Goal: Task Accomplishment & Management: Manage account settings

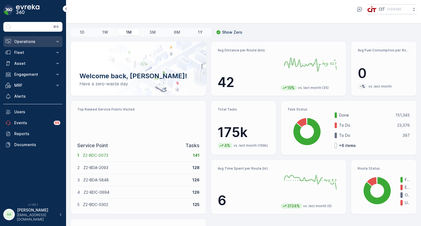
click at [32, 40] on p "Operations" at bounding box center [32, 41] width 37 height 5
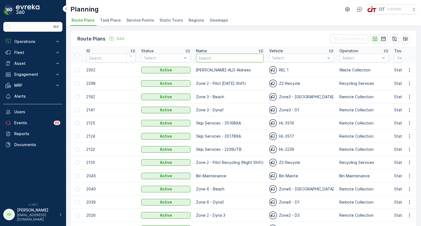
click at [212, 57] on input "text" at bounding box center [230, 58] width 68 height 9
type input "zone 2 a"
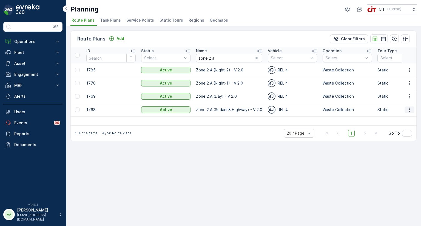
click at [410, 110] on icon "button" at bounding box center [408, 109] width 5 height 5
click at [398, 117] on span "Edit Route Plan" at bounding box center [404, 117] width 28 height 5
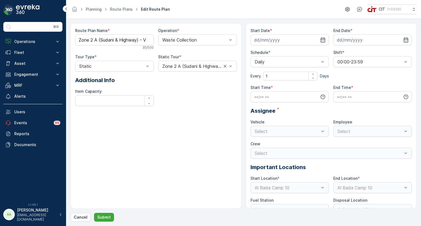
type input "06.10.2024"
type input "31.12.2026"
type input "13:00"
type input "18:00"
click at [293, 60] on div at bounding box center [287, 61] width 66 height 5
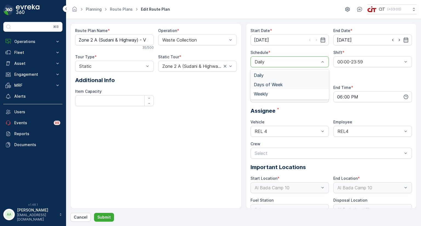
click at [264, 85] on span "Days of Week" at bounding box center [268, 84] width 29 height 5
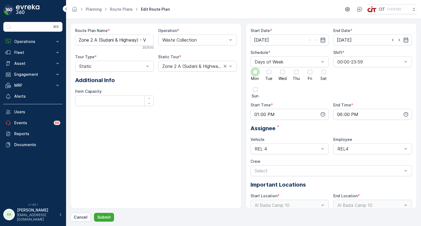
click at [257, 73] on div at bounding box center [255, 72] width 4 height 4
click at [255, 67] on input "Mon" at bounding box center [255, 67] width 0 height 0
click at [267, 73] on div at bounding box center [268, 72] width 4 height 4
click at [269, 67] on input "Tue" at bounding box center [269, 67] width 0 height 0
click at [298, 74] on div at bounding box center [295, 71] width 9 height 9
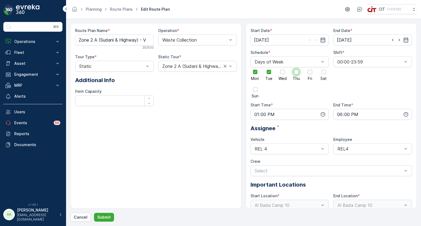
click at [296, 67] on input "Thu" at bounding box center [296, 67] width 0 height 0
click at [282, 72] on div at bounding box center [282, 72] width 4 height 4
click at [282, 67] on input "Wed" at bounding box center [282, 67] width 0 height 0
click at [322, 74] on div at bounding box center [323, 72] width 4 height 4
click at [323, 67] on input "Sat" at bounding box center [323, 67] width 0 height 0
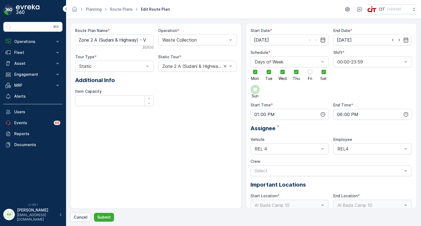
click at [256, 90] on div at bounding box center [255, 89] width 4 height 4
click at [255, 85] on input "Sun" at bounding box center [255, 85] width 0 height 0
click at [110, 216] on button "Submit" at bounding box center [104, 217] width 20 height 9
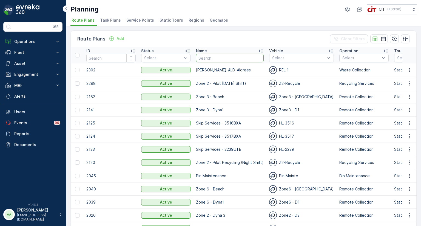
click at [223, 59] on input "text" at bounding box center [230, 58] width 68 height 9
type input "zone 2 a"
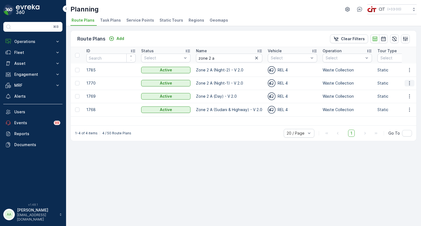
click at [409, 84] on icon "button" at bounding box center [408, 83] width 5 height 5
click at [403, 90] on span "Edit Route Plan" at bounding box center [404, 90] width 28 height 5
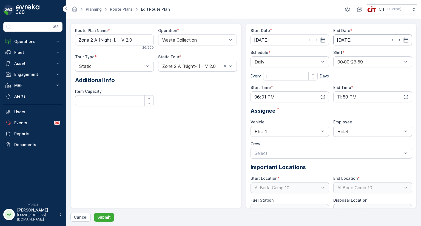
click at [351, 43] on input "31.12.2026" at bounding box center [372, 40] width 79 height 11
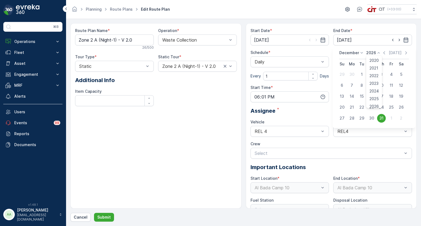
click at [372, 55] on p "2026" at bounding box center [371, 52] width 10 height 5
click at [374, 98] on span "2025" at bounding box center [373, 98] width 9 height 5
click at [352, 52] on p "December" at bounding box center [349, 52] width 20 height 5
click at [349, 93] on span "August" at bounding box center [348, 92] width 13 height 5
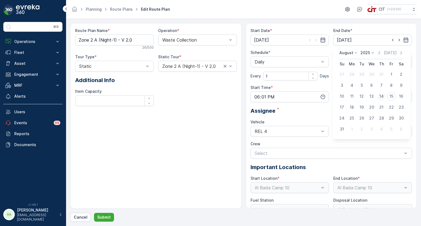
click at [382, 97] on div "14" at bounding box center [381, 96] width 9 height 9
type input "14.08.2025"
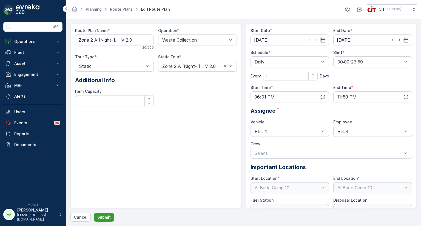
click at [105, 218] on p "Submit" at bounding box center [103, 217] width 13 height 5
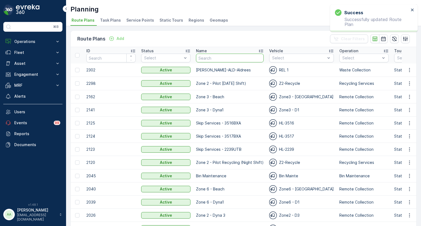
click at [221, 58] on input "text" at bounding box center [230, 58] width 68 height 9
type input "zone 2 a"
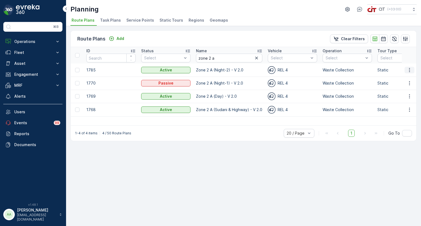
click at [410, 68] on icon "button" at bounding box center [408, 69] width 5 height 5
click at [401, 78] on span "Edit Route Plan" at bounding box center [404, 77] width 28 height 5
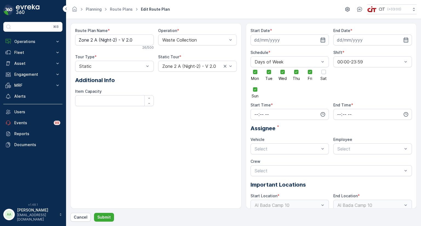
type input "07.10.2024"
type input "31.12.2026"
type input "01:00"
type input "06:00"
click at [340, 39] on input "31.12.2026" at bounding box center [372, 40] width 79 height 11
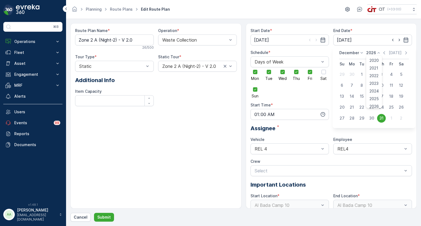
click at [370, 53] on p "2026" at bounding box center [371, 52] width 10 height 5
click at [372, 97] on span "2025" at bounding box center [373, 98] width 9 height 5
click at [351, 54] on p "December" at bounding box center [349, 52] width 20 height 5
click at [353, 97] on span "August" at bounding box center [348, 95] width 13 height 5
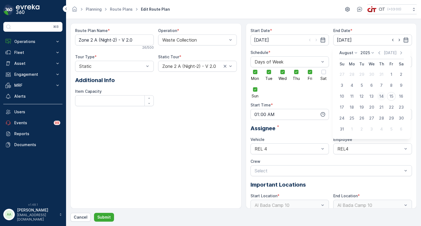
click at [381, 94] on div "14" at bounding box center [381, 96] width 9 height 9
type input "14.08.2025"
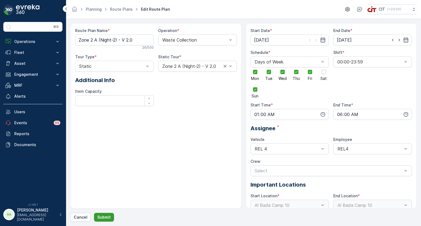
click at [100, 217] on p "Submit" at bounding box center [103, 217] width 13 height 5
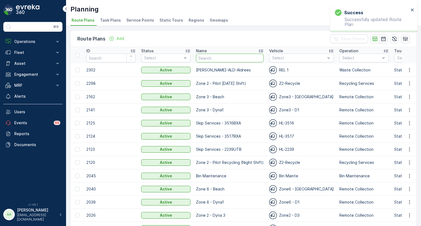
click at [218, 57] on input "text" at bounding box center [230, 58] width 68 height 9
type input "zone 2 b"
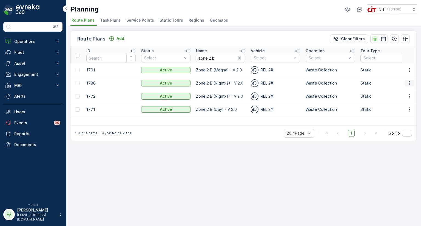
click at [412, 84] on button "button" at bounding box center [409, 83] width 10 height 7
click at [400, 91] on span "Edit Route Plan" at bounding box center [404, 90] width 28 height 5
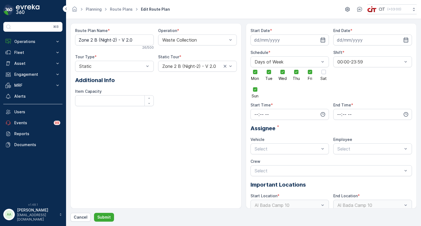
type input "07.10.2024"
type input "31.12.2026"
type input "01:00"
type input "06:00"
click at [350, 41] on input "31.12.2026" at bounding box center [372, 40] width 79 height 11
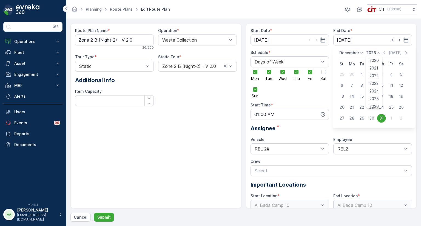
click at [368, 54] on p "2026" at bounding box center [371, 52] width 10 height 5
click at [371, 105] on span "2026" at bounding box center [373, 104] width 9 height 5
click at [370, 54] on p "2026" at bounding box center [371, 52] width 10 height 5
click at [373, 97] on span "2025" at bounding box center [373, 98] width 9 height 5
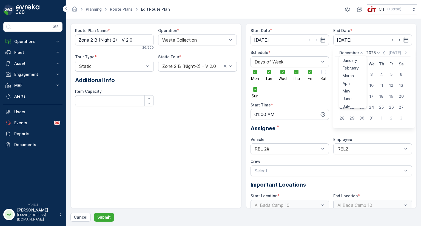
click at [351, 55] on p "December" at bounding box center [349, 52] width 20 height 5
click at [352, 93] on span "August" at bounding box center [348, 90] width 13 height 5
click at [383, 97] on div "14" at bounding box center [381, 96] width 9 height 9
type input "14.08.2025"
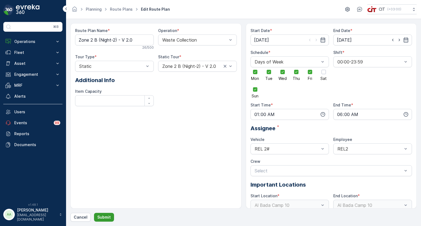
click at [102, 218] on p "Submit" at bounding box center [103, 217] width 13 height 5
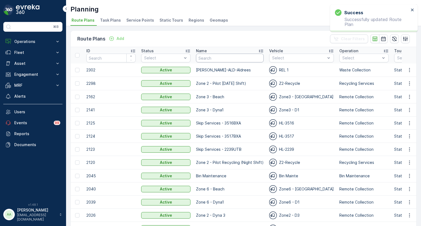
click at [233, 59] on input "text" at bounding box center [230, 58] width 68 height 9
type input "zone 2 b"
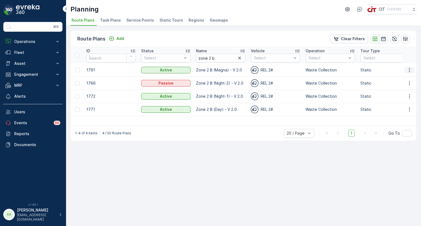
click at [411, 70] on icon "button" at bounding box center [408, 69] width 5 height 5
click at [400, 78] on span "Edit Route Plan" at bounding box center [404, 77] width 28 height 5
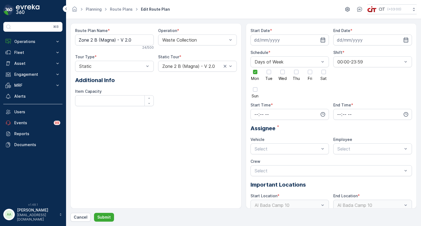
type input "08.10.2024"
type input "31.12.2025"
type input "06:01"
type input "17:59"
click at [352, 40] on input "31.12.2025" at bounding box center [372, 40] width 79 height 11
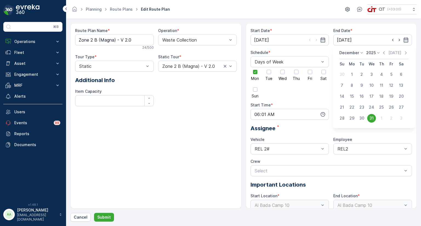
click at [373, 52] on p "2025" at bounding box center [371, 52] width 10 height 5
click at [372, 97] on span "2025" at bounding box center [373, 98] width 9 height 5
click at [351, 52] on p "December" at bounding box center [349, 52] width 20 height 5
click at [354, 100] on span "August" at bounding box center [348, 99] width 13 height 5
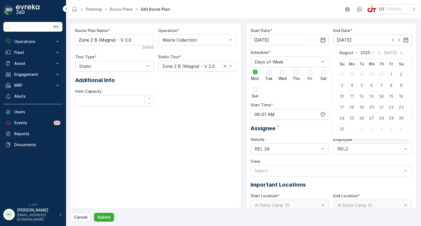
click at [380, 97] on div "14" at bounding box center [381, 96] width 9 height 9
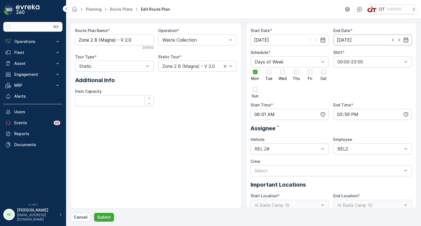
click at [351, 40] on input "14.08.2025" at bounding box center [372, 40] width 79 height 11
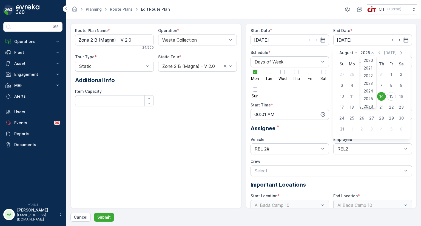
click at [364, 55] on p "2025" at bounding box center [365, 52] width 10 height 5
click at [369, 105] on span "2026" at bounding box center [367, 104] width 9 height 5
click at [350, 52] on p "August" at bounding box center [346, 52] width 14 height 5
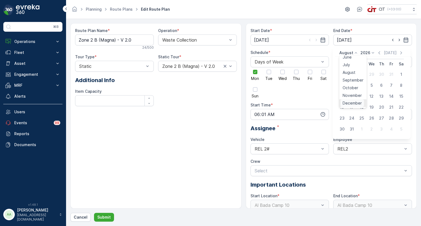
click at [358, 104] on span "December" at bounding box center [351, 103] width 19 height 5
click at [384, 119] on div "31" at bounding box center [381, 118] width 9 height 9
type input "31.12.2026"
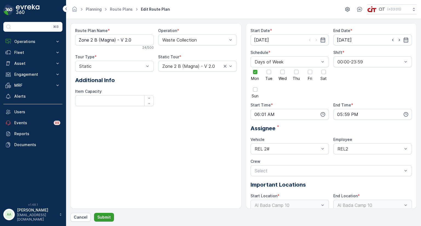
click at [105, 215] on p "Submit" at bounding box center [103, 217] width 13 height 5
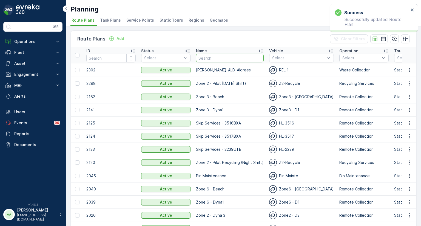
click at [225, 60] on input "text" at bounding box center [230, 58] width 68 height 9
type input "zone 2 b"
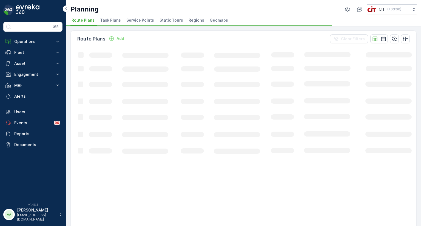
click at [225, 60] on icon "Loading..." at bounding box center [334, 171] width 526 height 248
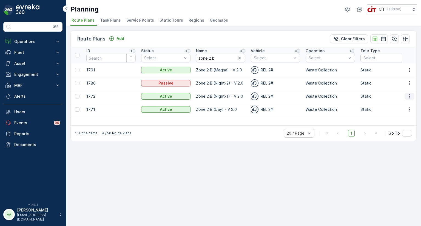
click at [412, 97] on icon "button" at bounding box center [408, 96] width 5 height 5
click at [403, 103] on span "Edit Route Plan" at bounding box center [404, 104] width 28 height 5
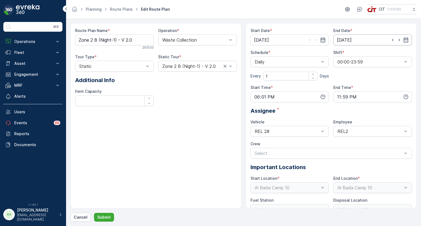
click at [347, 40] on input "31.12.2026" at bounding box center [372, 40] width 79 height 11
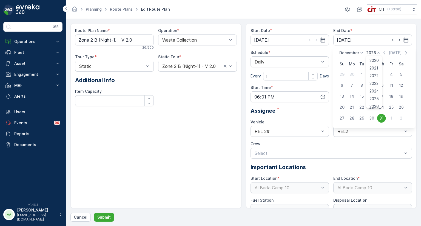
click at [371, 55] on p "2026" at bounding box center [371, 52] width 10 height 5
click at [373, 100] on span "2025" at bounding box center [373, 98] width 9 height 5
click at [350, 54] on p "December" at bounding box center [349, 52] width 20 height 5
click at [352, 98] on span "August" at bounding box center [348, 98] width 13 height 5
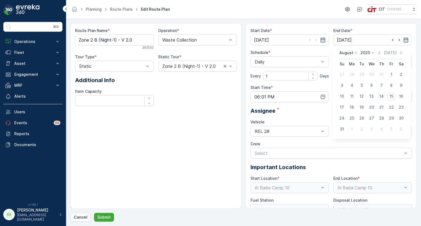
click at [382, 97] on div "14" at bounding box center [381, 96] width 9 height 9
type input "14.08.2025"
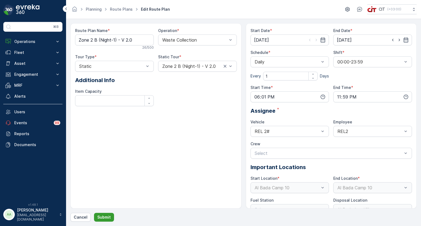
click at [108, 218] on p "Submit" at bounding box center [103, 217] width 13 height 5
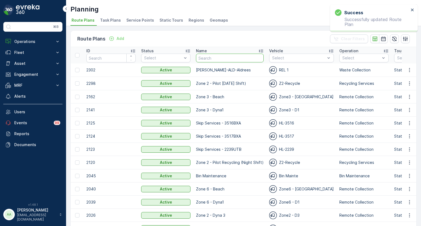
click at [243, 59] on input "text" at bounding box center [230, 58] width 68 height 9
type input "zone 2 b"
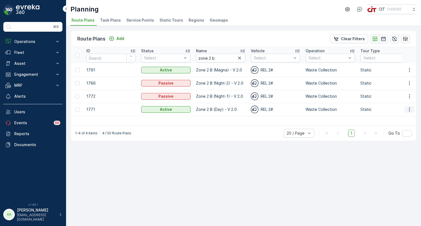
click at [407, 109] on icon "button" at bounding box center [408, 109] width 5 height 5
click at [401, 119] on span "Edit Route Plan" at bounding box center [404, 117] width 28 height 5
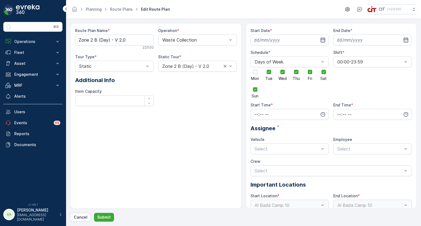
type input "06.10.2024"
type input "31.12.2026"
type input "06:01"
type input "17:59"
click at [351, 38] on input "31.12.2026" at bounding box center [372, 40] width 79 height 11
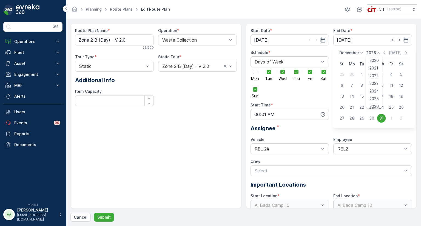
click at [371, 53] on p "2026" at bounding box center [371, 52] width 10 height 5
click at [375, 97] on span "2025" at bounding box center [373, 98] width 9 height 5
click at [352, 53] on p "December" at bounding box center [349, 52] width 20 height 5
click at [354, 85] on span "August" at bounding box center [348, 84] width 13 height 5
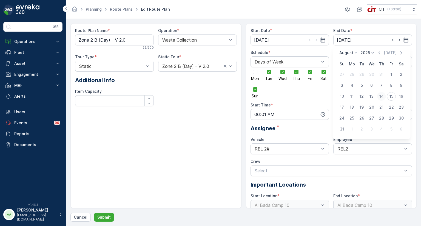
click at [382, 95] on div "14" at bounding box center [381, 96] width 9 height 9
type input "14.08.2025"
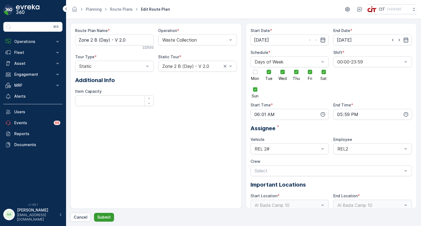
click at [103, 217] on p "Submit" at bounding box center [103, 217] width 13 height 5
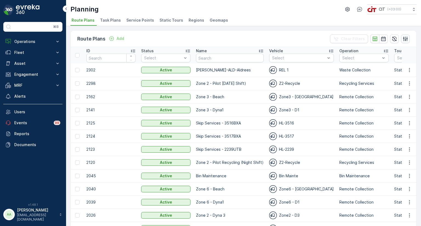
click at [402, 39] on icon "button" at bounding box center [404, 38] width 5 height 5
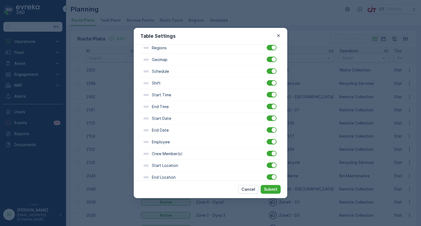
scroll to position [129, 0]
click at [306, 61] on div "Table Settings Filter Settings Show Filter Column Settings ID Status Name Vehic…" at bounding box center [210, 113] width 421 height 226
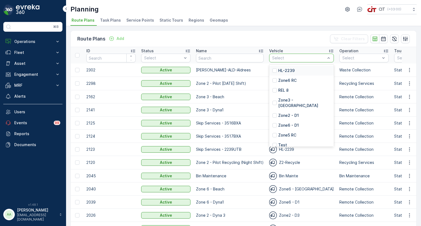
click at [295, 57] on div at bounding box center [298, 58] width 54 height 4
type input "rel"
click at [280, 87] on div "REL 7" at bounding box center [301, 90] width 65 height 10
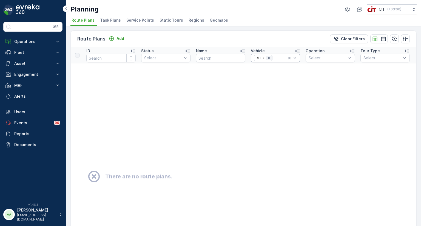
click at [269, 57] on icon "Remove REL 7" at bounding box center [269, 58] width 4 height 4
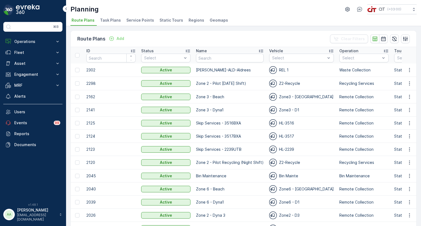
click at [269, 57] on div "Select" at bounding box center [301, 58] width 65 height 9
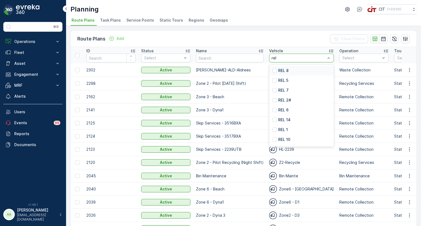
type input "rel 4"
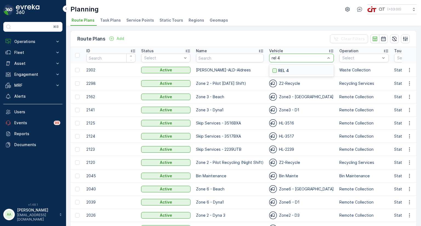
click at [274, 71] on div at bounding box center [274, 70] width 4 height 4
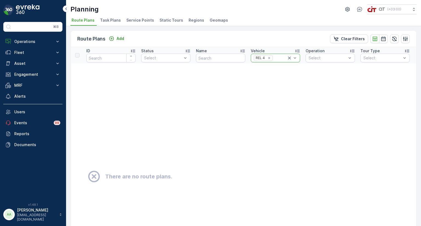
click at [290, 57] on icon at bounding box center [288, 57] width 5 height 5
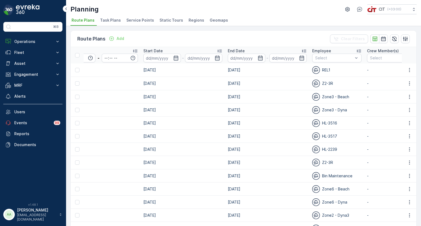
scroll to position [0, 748]
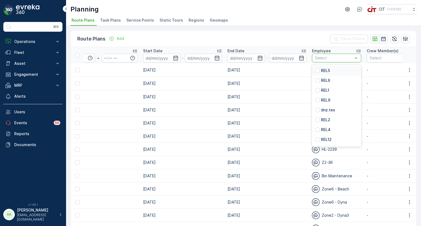
click at [318, 56] on div at bounding box center [333, 58] width 39 height 4
type input "rel4"
click at [321, 72] on p "REL4" at bounding box center [326, 70] width 10 height 5
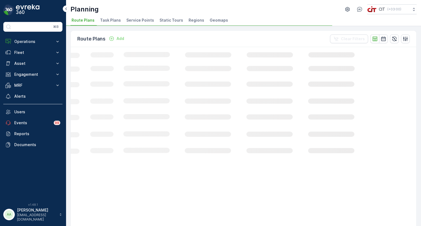
scroll to position [0, 182]
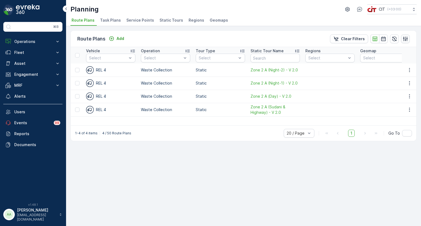
click at [407, 39] on icon "button" at bounding box center [405, 38] width 5 height 5
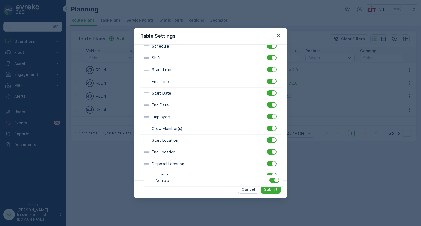
scroll to position [161, 0]
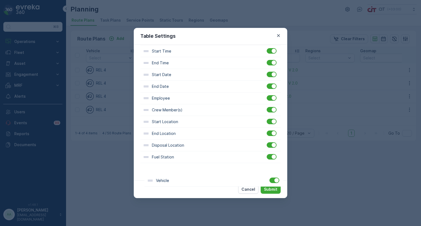
drag, startPoint x: 160, startPoint y: 131, endPoint x: 164, endPoint y: 185, distance: 54.1
click at [164, 185] on div "Table Settings Filter Settings Show Filter Column Settings ID Status Name Vehic…" at bounding box center [210, 113] width 153 height 170
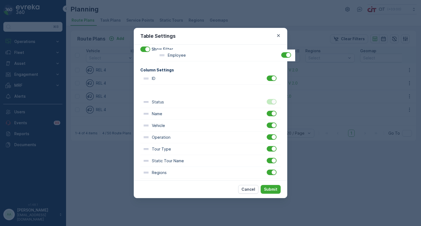
scroll to position [0, 0]
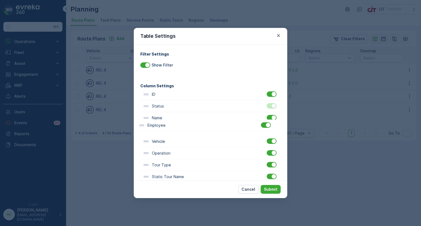
drag, startPoint x: 169, startPoint y: 111, endPoint x: 165, endPoint y: 121, distance: 10.7
click at [165, 121] on div "ID Status Name Vehicle Operation Tour Type Static Tour Name Regions Geomap Sche…" at bounding box center [210, 212] width 140 height 247
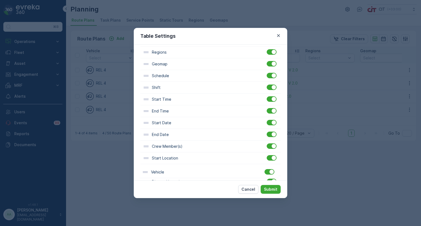
scroll to position [161, 0]
drag, startPoint x: 159, startPoint y: 143, endPoint x: 158, endPoint y: 176, distance: 32.3
click at [158, 176] on div "Filter Settings Show Filter Column Settings ID Status Name Employee Vehicle Ope…" at bounding box center [210, 113] width 153 height 136
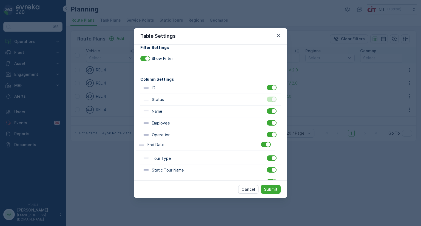
scroll to position [7, 0]
drag, startPoint x: 168, startPoint y: 100, endPoint x: 164, endPoint y: 134, distance: 34.1
click at [164, 134] on div "ID Status Name Employee Operation Tour Type Static Tour Name Regions Geomap Sch…" at bounding box center [210, 205] width 140 height 247
click at [271, 191] on p "Submit" at bounding box center [270, 189] width 13 height 5
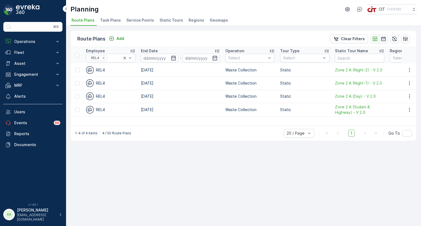
scroll to position [0, 0]
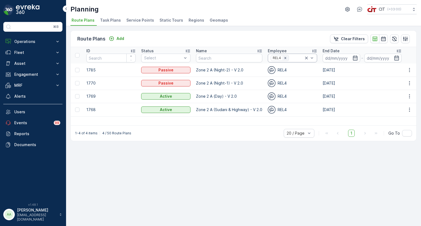
click at [283, 58] on icon "Remove REL4" at bounding box center [285, 58] width 4 height 4
